Goal: Task Accomplishment & Management: Manage account settings

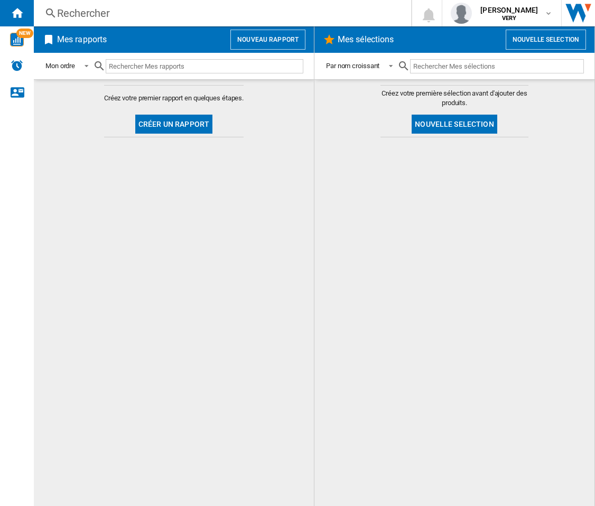
click at [460, 265] on div at bounding box center [454, 322] width 259 height 358
click at [359, 358] on div at bounding box center [454, 322] width 259 height 358
click at [359, 371] on div at bounding box center [451, 322] width 257 height 358
click at [473, 285] on div at bounding box center [451, 322] width 257 height 358
click at [539, 393] on div at bounding box center [451, 322] width 257 height 358
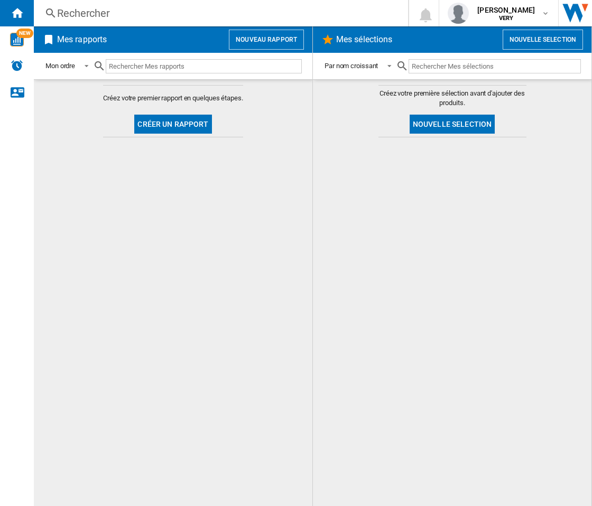
click at [453, 304] on div at bounding box center [451, 322] width 257 height 358
click at [451, 303] on div at bounding box center [451, 322] width 257 height 358
click at [269, 39] on button "Nouveau rapport" at bounding box center [266, 40] width 75 height 20
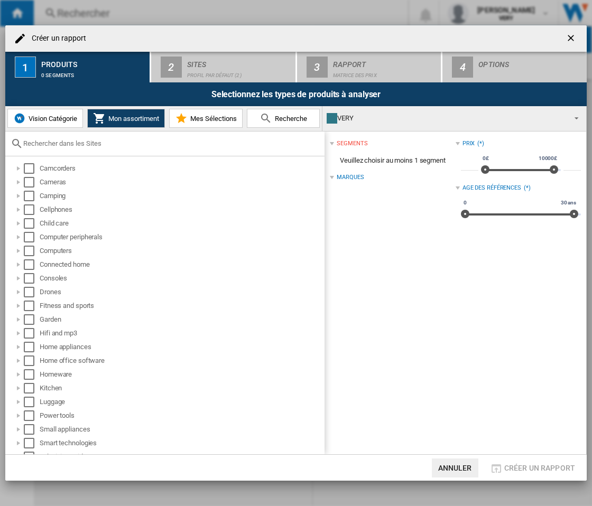
click at [569, 36] on ng-md-icon "getI18NText('BUTTONS.CLOSE_DIALOG')" at bounding box center [571, 39] width 13 height 13
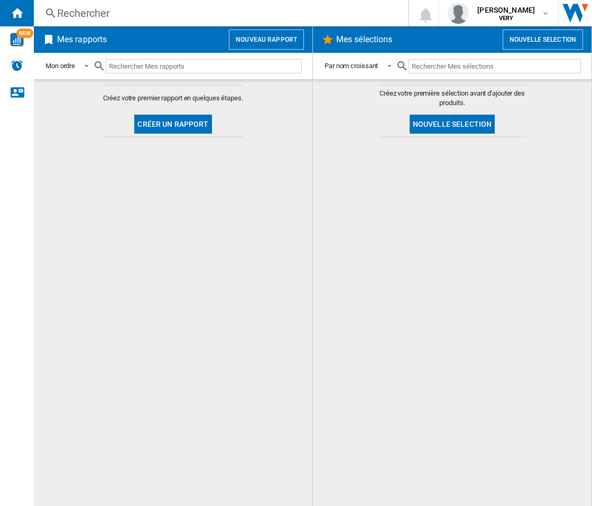
click at [181, 126] on button "Créer un rapport" at bounding box center [172, 124] width 77 height 19
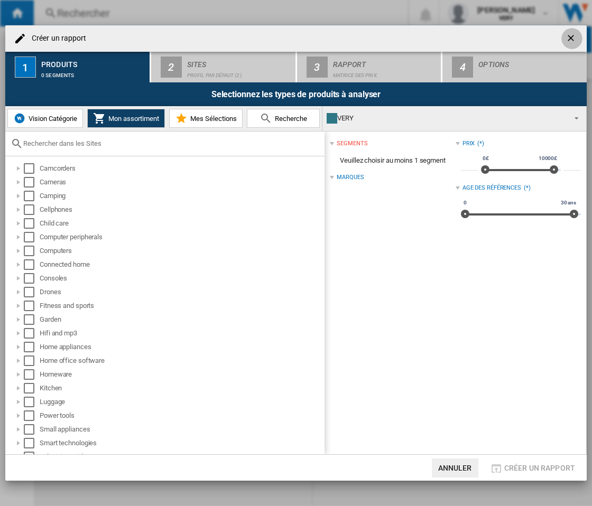
click at [574, 35] on ng-md-icon "getI18NText('BUTTONS.CLOSE_DIALOG')" at bounding box center [571, 39] width 13 height 13
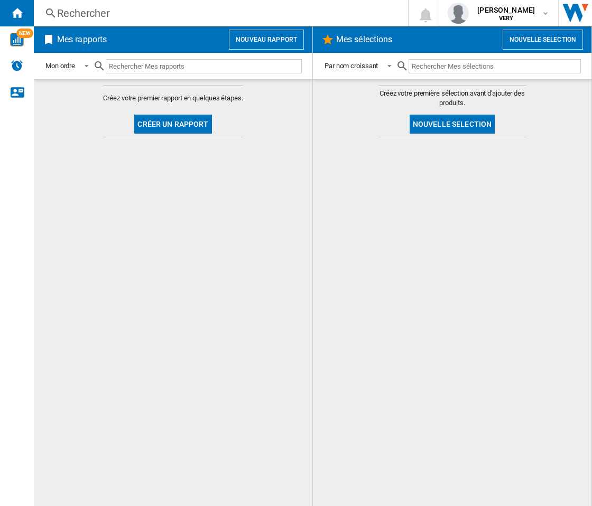
click at [396, 232] on div at bounding box center [451, 322] width 257 height 358
click at [445, 266] on div at bounding box center [451, 322] width 257 height 358
click at [508, 21] on b "VERY" at bounding box center [506, 18] width 15 height 7
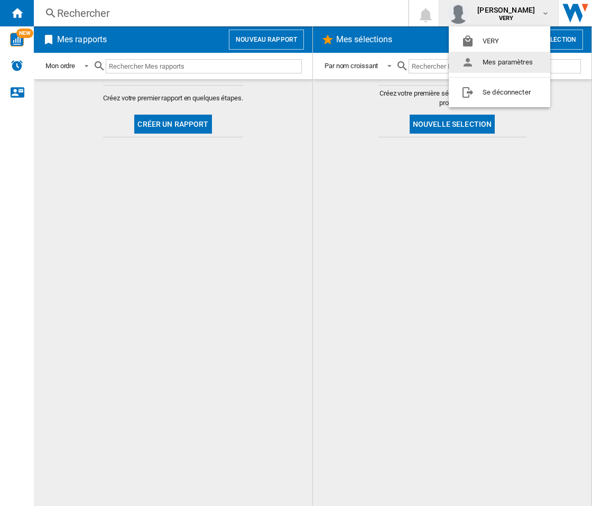
click at [501, 61] on button "Mes paramètres" at bounding box center [498, 62] width 101 height 21
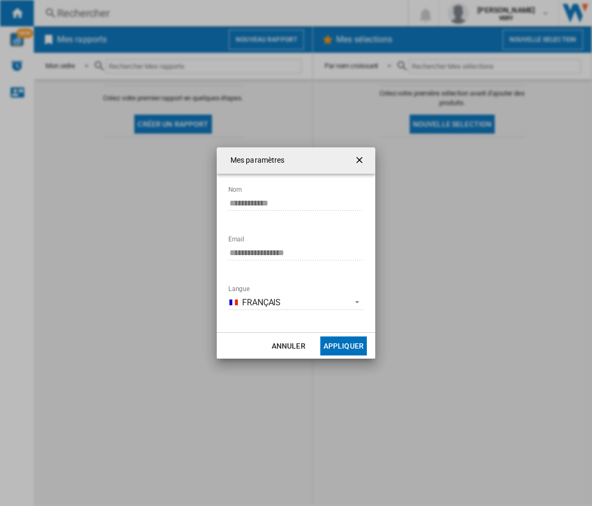
click at [361, 149] on div "Mes paramètres" at bounding box center [296, 160] width 158 height 26
click at [360, 158] on ng-md-icon "getI18NText('BUTTONS.CLOSE_DIALOG')" at bounding box center [360, 161] width 13 height 13
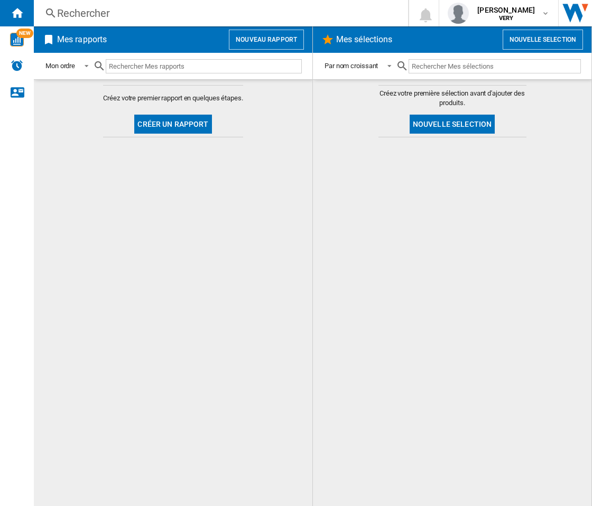
click at [416, 350] on div at bounding box center [451, 322] width 257 height 358
click at [354, 223] on div at bounding box center [451, 322] width 257 height 358
click at [370, 345] on div at bounding box center [451, 322] width 257 height 358
click at [463, 278] on div at bounding box center [451, 322] width 257 height 358
